Goal: Entertainment & Leisure: Consume media (video, audio)

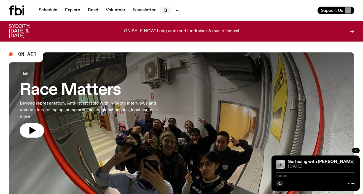
click at [161, 14] on button "button" at bounding box center [165, 11] width 11 height 8
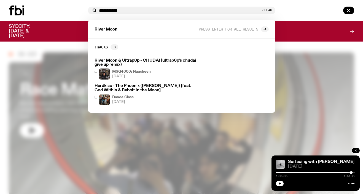
type input "**********"
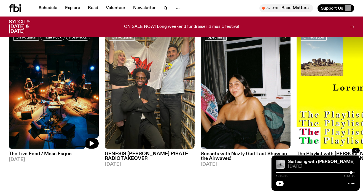
scroll to position [255, 0]
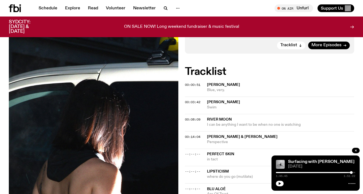
scroll to position [113, 0]
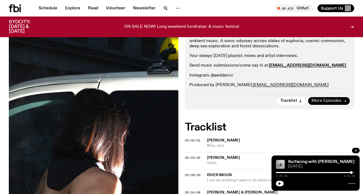
click at [325, 100] on span "More Episodes" at bounding box center [327, 101] width 30 height 4
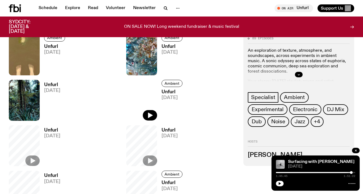
scroll to position [250, 0]
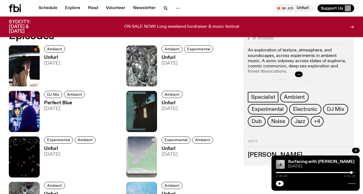
click at [15, 10] on icon at bounding box center [15, 8] width 12 height 8
